Goal: Transaction & Acquisition: Purchase product/service

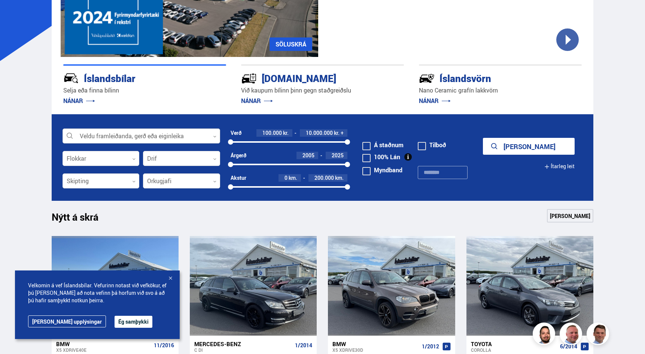
scroll to position [139, 0]
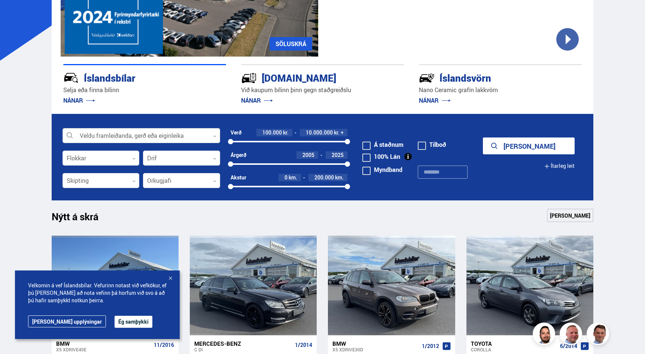
click at [148, 136] on div at bounding box center [142, 135] width 158 height 15
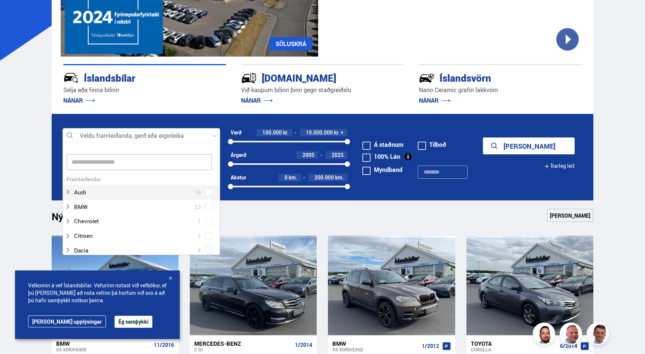
scroll to position [112, 155]
type input "****"
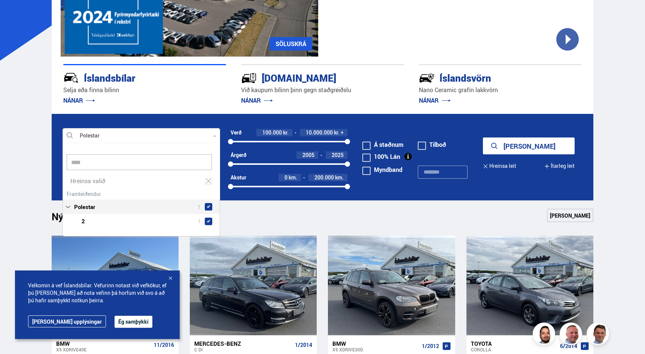
click at [206, 208] on div "Polestar 1 Polestar 2 1" at bounding box center [141, 208] width 157 height 40
click at [529, 143] on button "Sýna 1 bíla" at bounding box center [529, 145] width 92 height 17
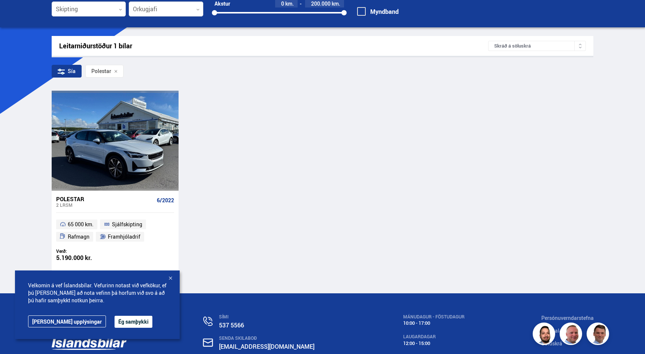
scroll to position [104, 0]
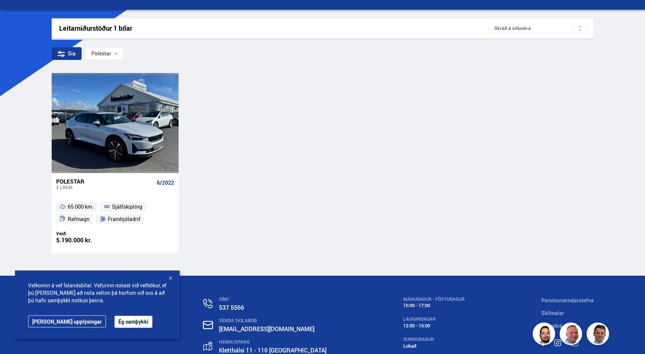
click at [169, 277] on div at bounding box center [170, 278] width 7 height 7
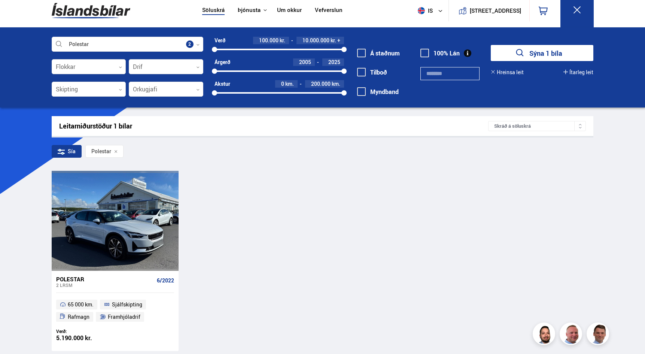
scroll to position [3, 0]
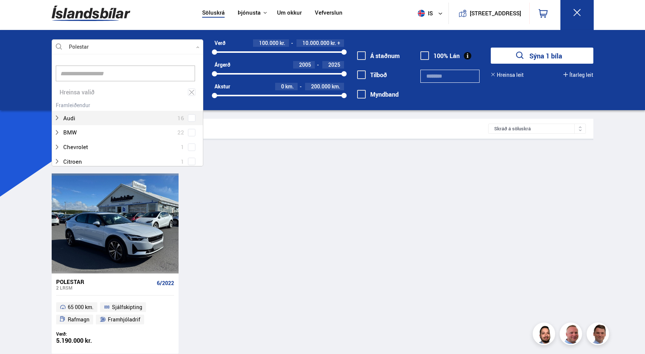
click at [196, 45] on div at bounding box center [128, 47] width 152 height 15
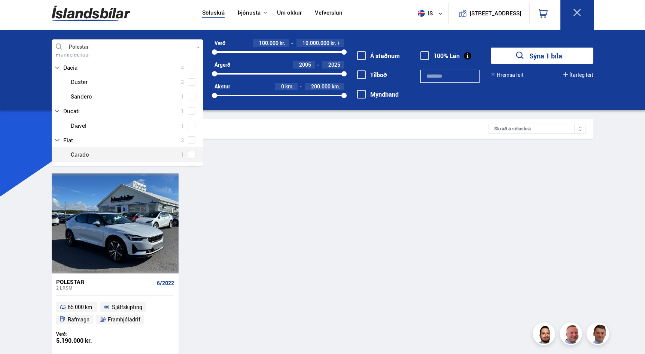
scroll to position [0, 0]
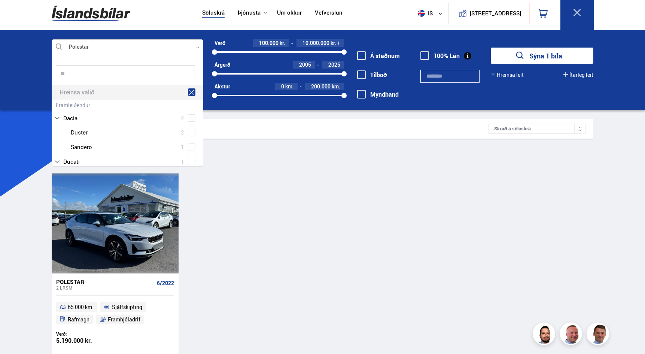
type input "*"
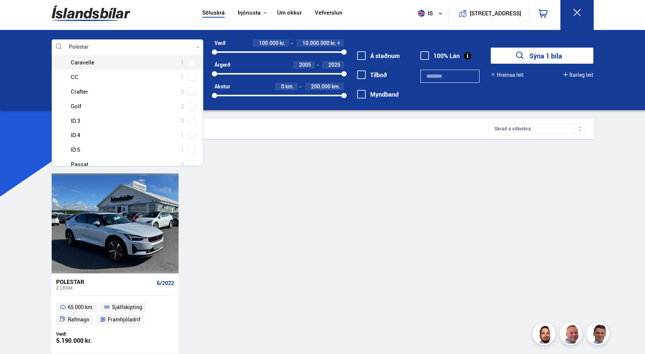
scroll to position [80, 0]
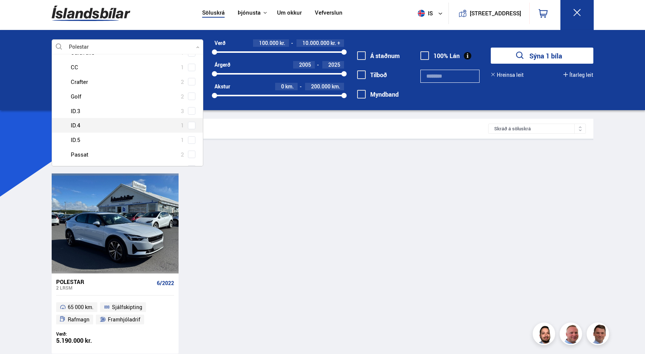
click at [190, 122] on span at bounding box center [191, 125] width 7 height 7
type input "**"
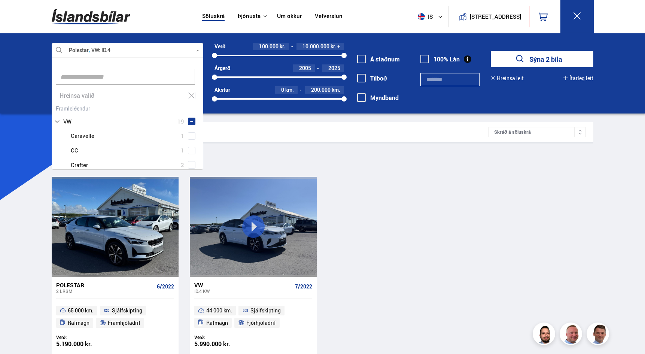
click at [390, 216] on div "Polestar 2 LRSM 6/2022 65 000 km. Sjálfskipting Rafmagn Framhjóladrif Verð: 5.1…" at bounding box center [323, 267] width 542 height 180
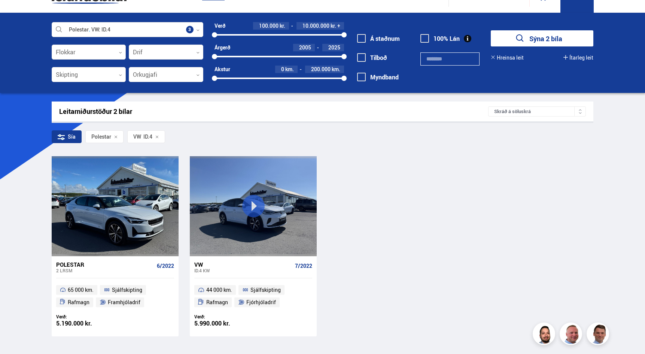
scroll to position [16, 0]
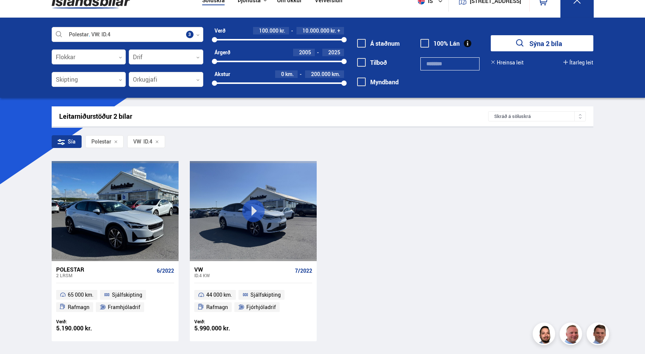
click at [121, 272] on div "Polestar" at bounding box center [105, 269] width 98 height 7
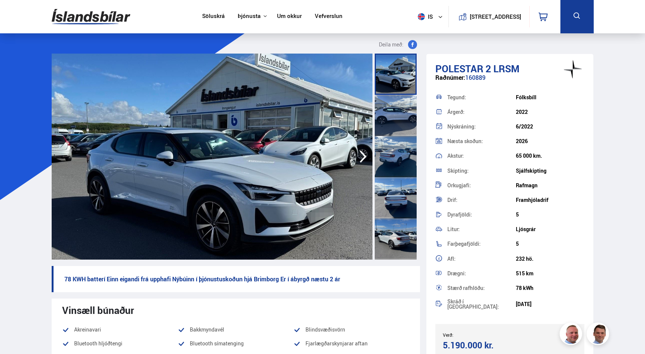
scroll to position [17, 0]
